Goal: Navigation & Orientation: Find specific page/section

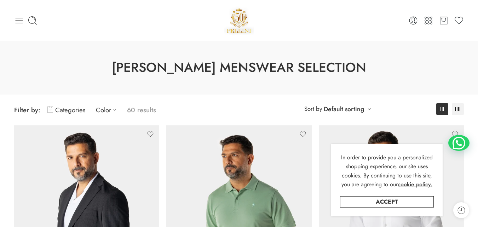
click at [22, 17] on icon at bounding box center [19, 21] width 10 height 10
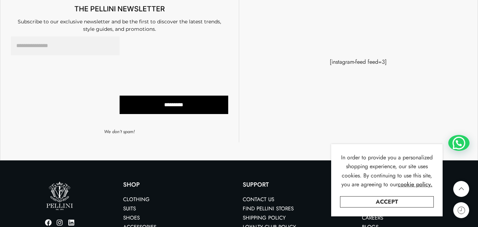
scroll to position [1855, 0]
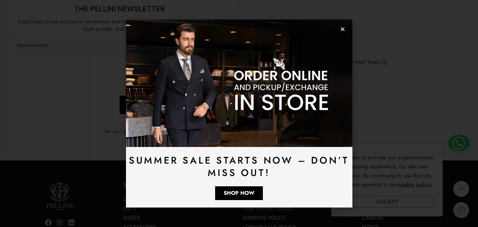
click at [380, 204] on link "Accept" at bounding box center [387, 201] width 94 height 11
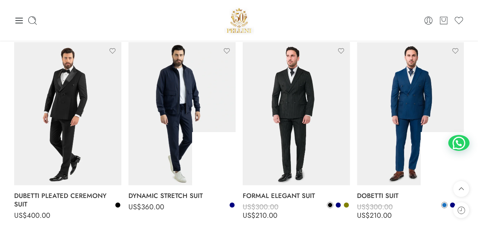
scroll to position [700, 0]
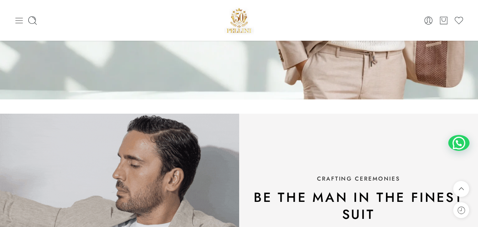
click at [19, 21] on icon at bounding box center [19, 21] width 10 height 10
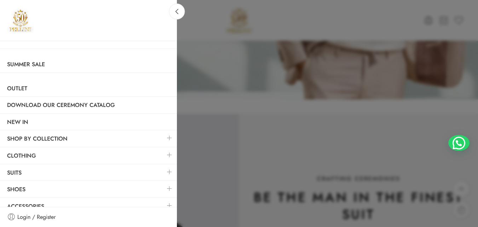
scroll to position [8, 0]
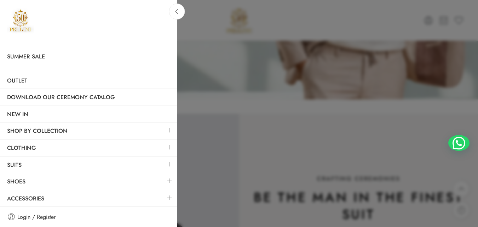
click at [177, 102] on div at bounding box center [239, 113] width 478 height 227
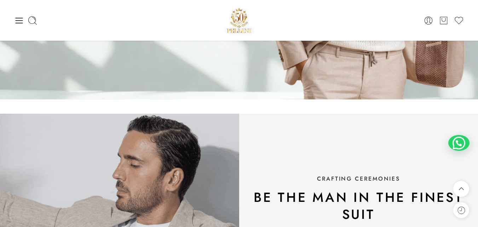
click at [14, 23] on div "0 Cart 0 Wishlist Search here Popular Searches:" at bounding box center [239, 20] width 457 height 41
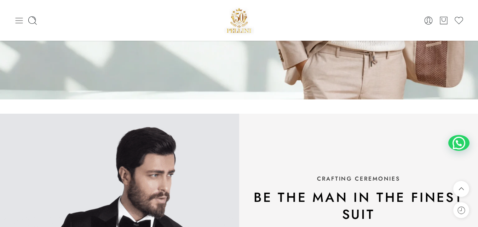
click at [17, 23] on icon at bounding box center [19, 21] width 10 height 10
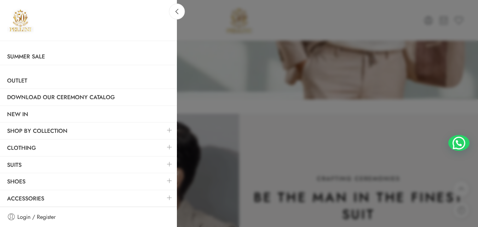
click at [270, 29] on div at bounding box center [239, 113] width 478 height 227
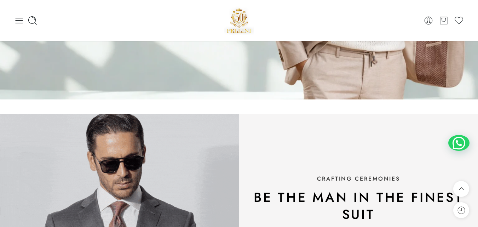
scroll to position [699, 0]
